Goal: Task Accomplishment & Management: Use online tool/utility

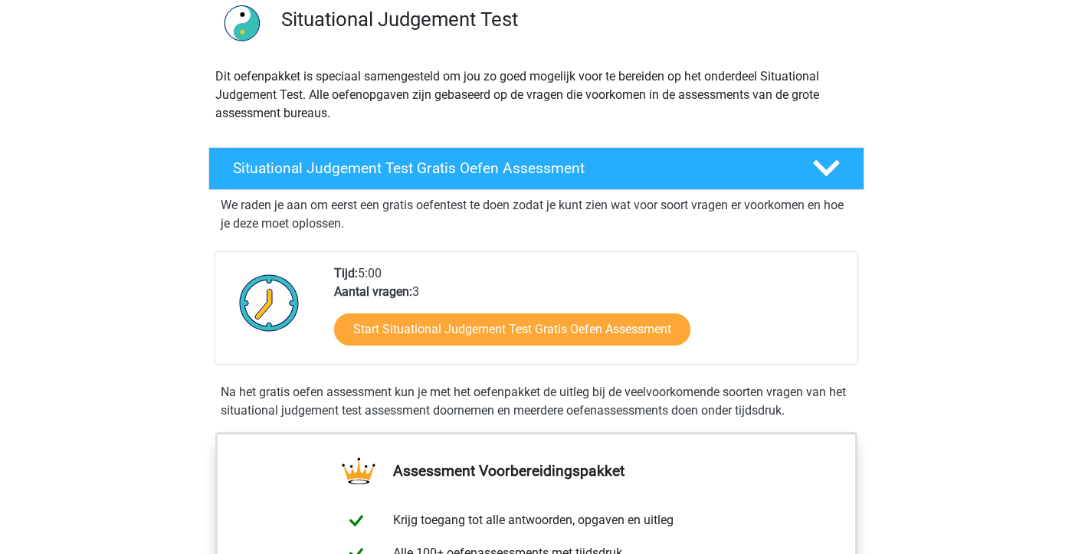
scroll to position [113, 0]
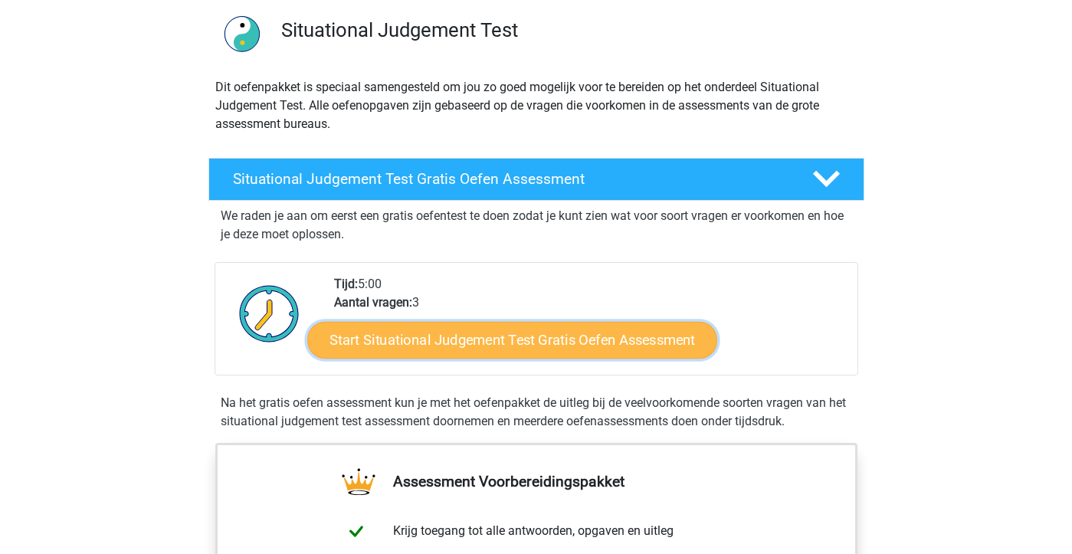
click at [415, 335] on link "Start Situational Judgement Test Gratis Oefen Assessment" at bounding box center [512, 340] width 410 height 37
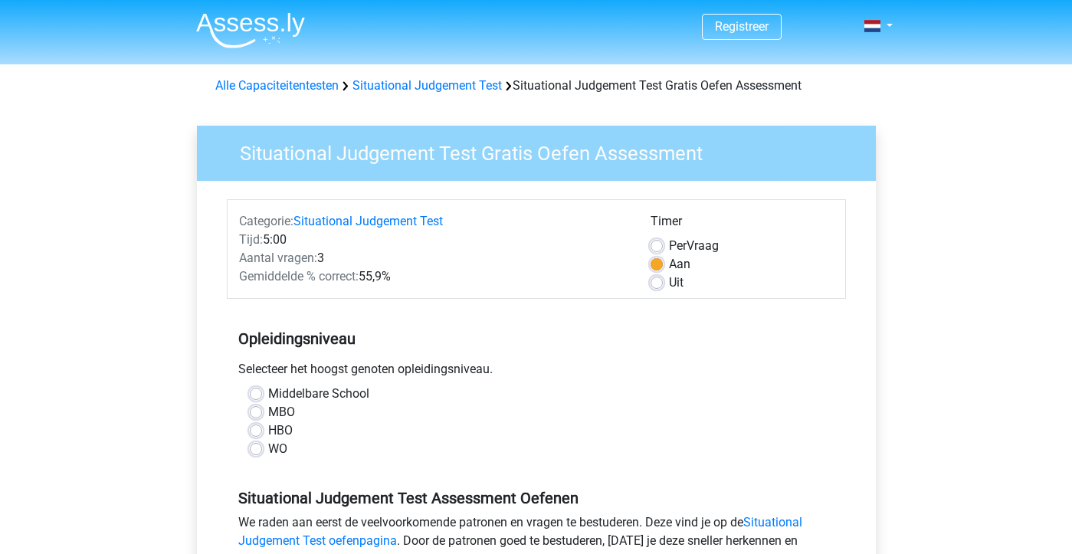
scroll to position [34, 0]
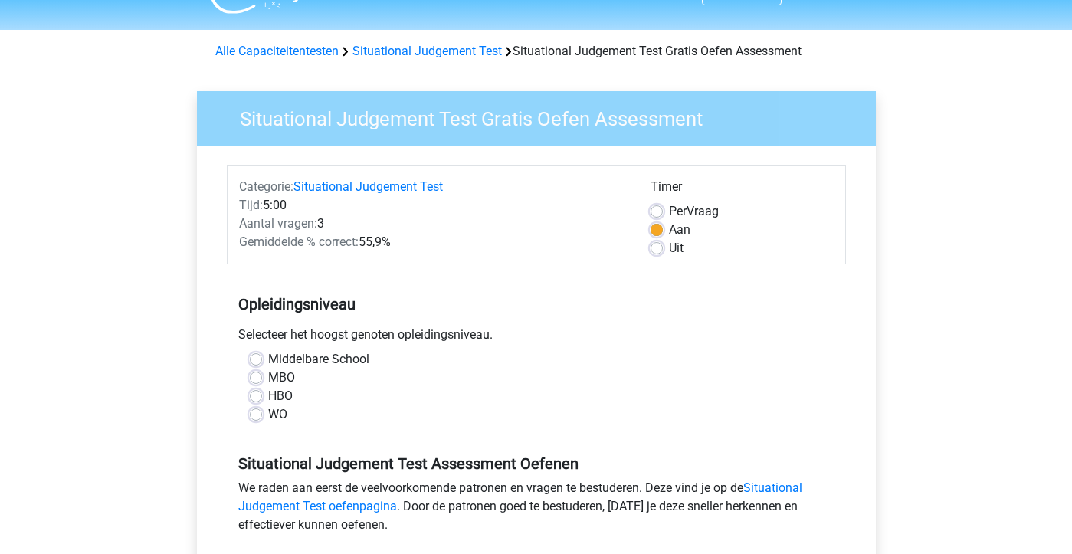
click at [268, 412] on label "WO" at bounding box center [277, 415] width 19 height 18
click at [254, 412] on input "WO" at bounding box center [256, 413] width 12 height 15
radio input "true"
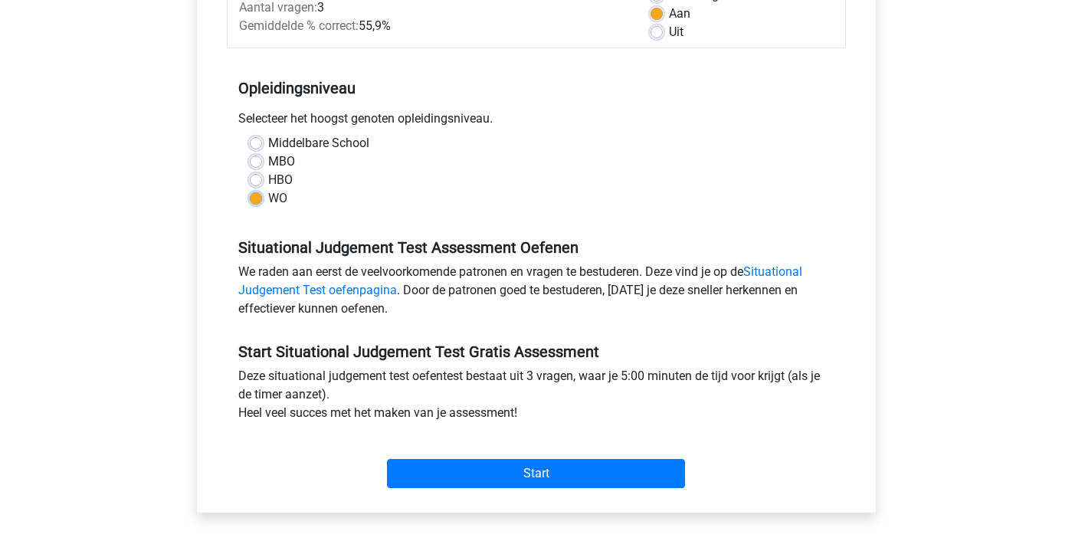
scroll to position [253, 0]
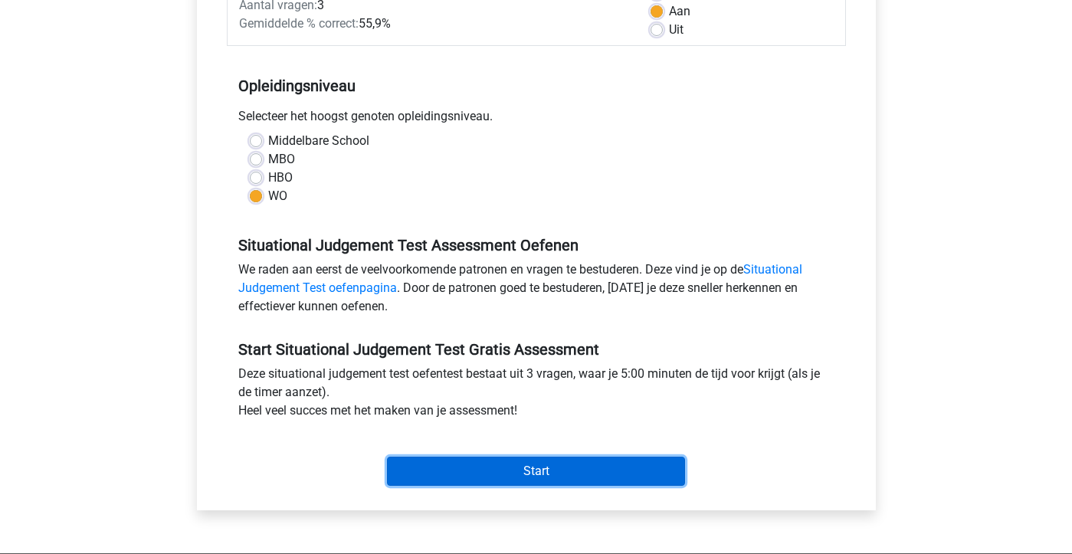
click at [485, 476] on input "Start" at bounding box center [536, 471] width 298 height 29
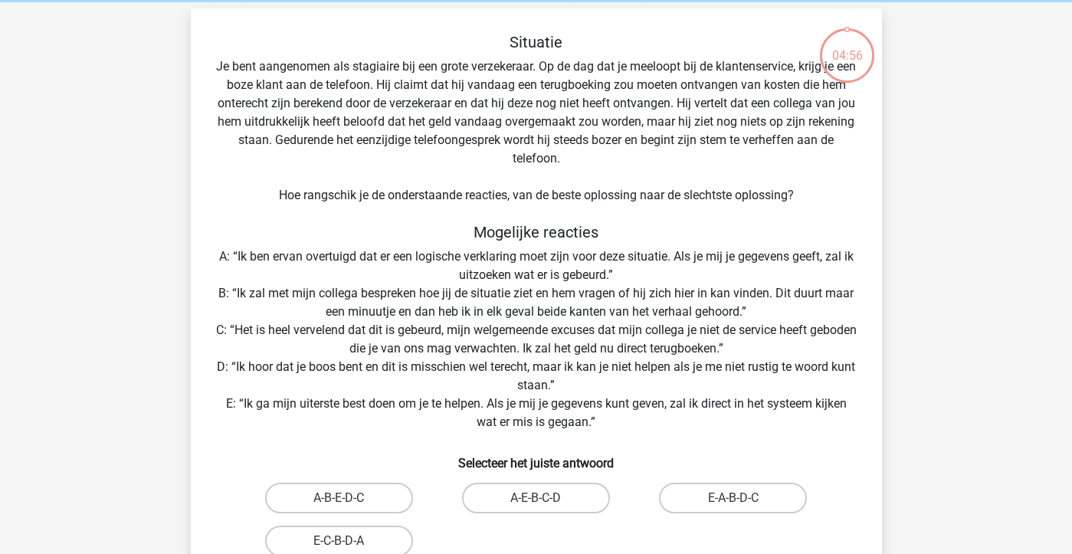
scroll to position [61, 0]
